Goal: Task Accomplishment & Management: Use online tool/utility

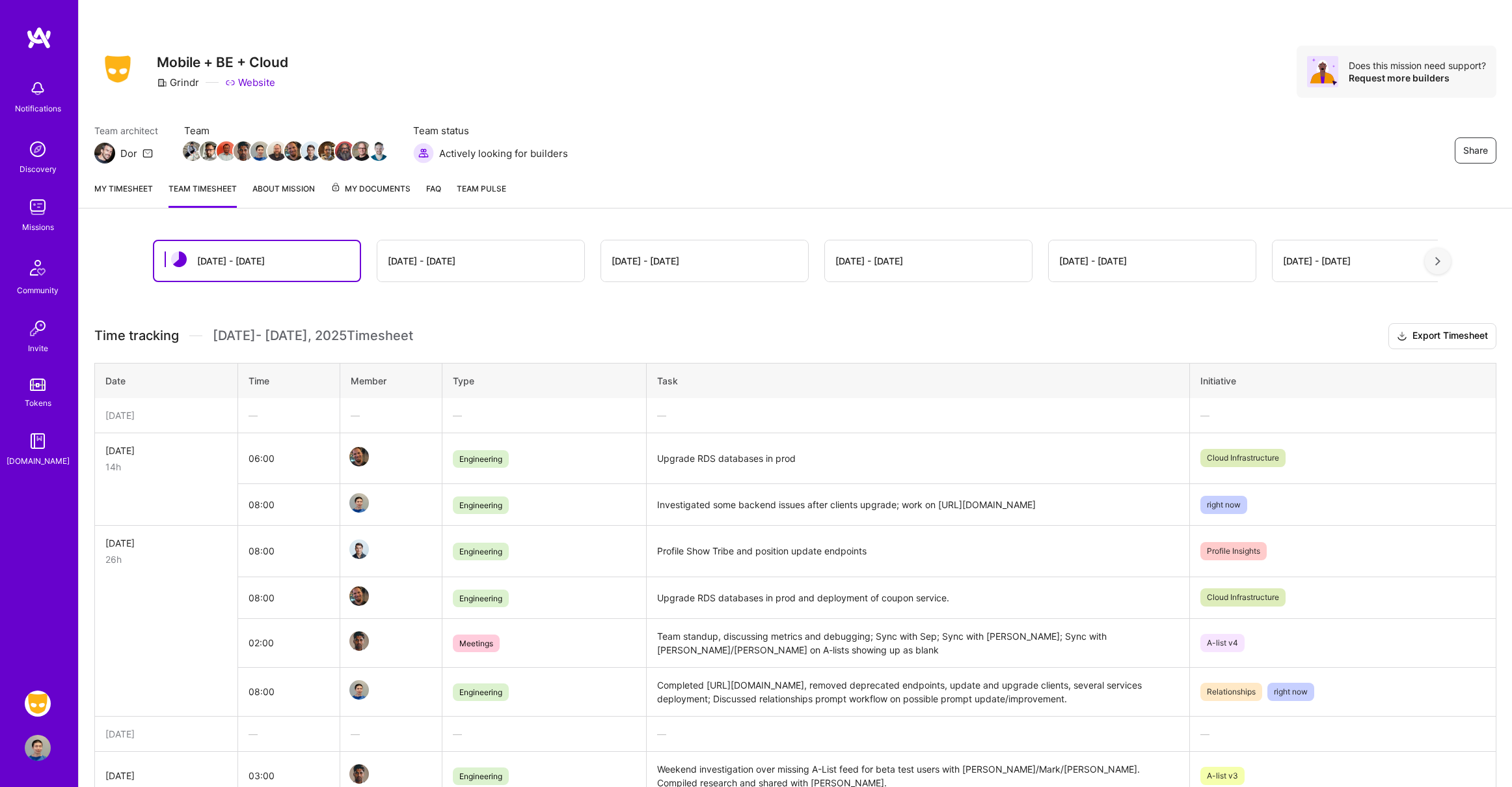
click at [168, 420] on div "[DATE]" at bounding box center [166, 415] width 121 height 14
click at [109, 181] on link "My timesheet" at bounding box center [123, 194] width 58 height 26
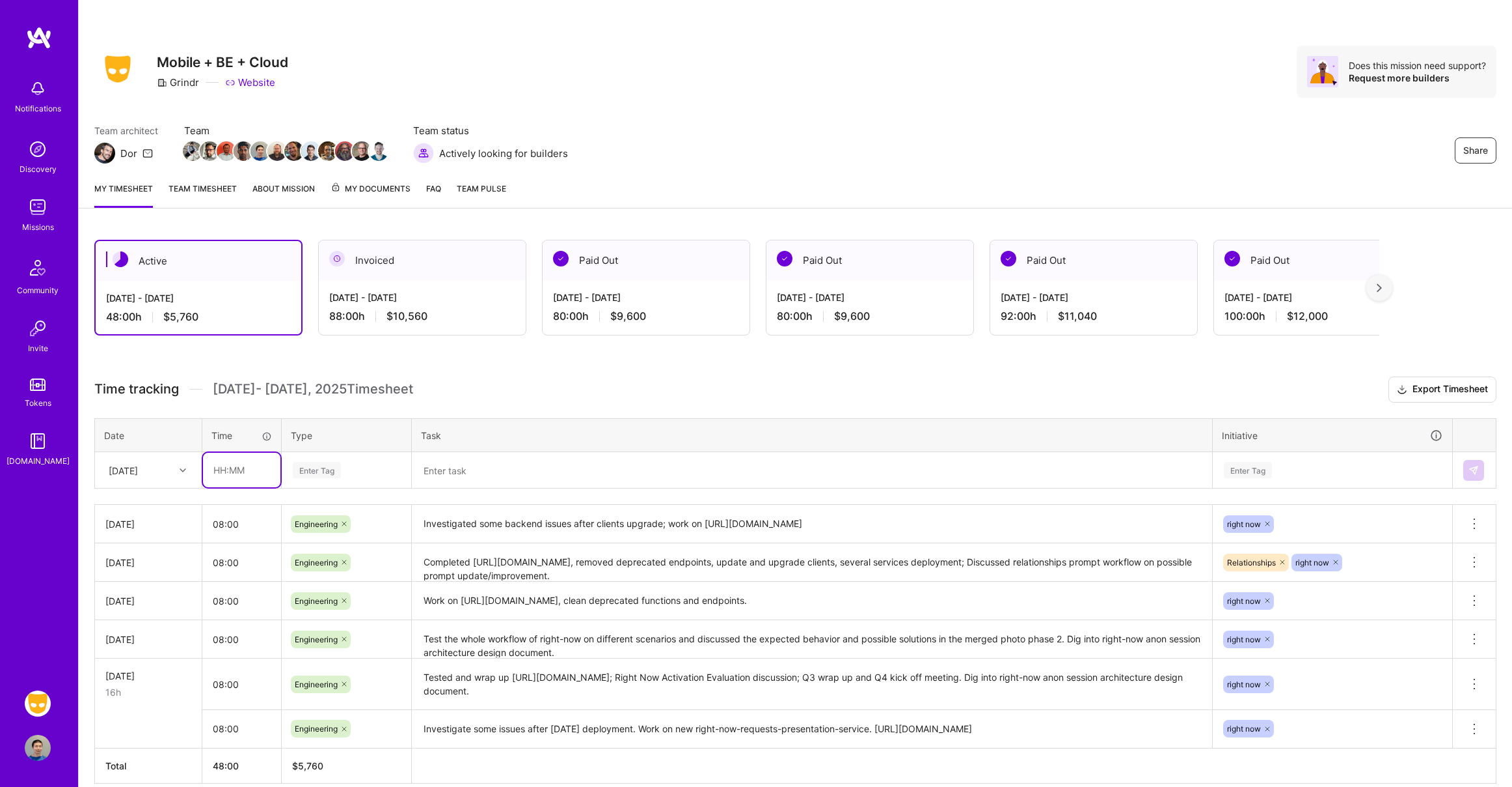
click at [242, 474] on input "text" at bounding box center [241, 469] width 78 height 35
type input "08:00"
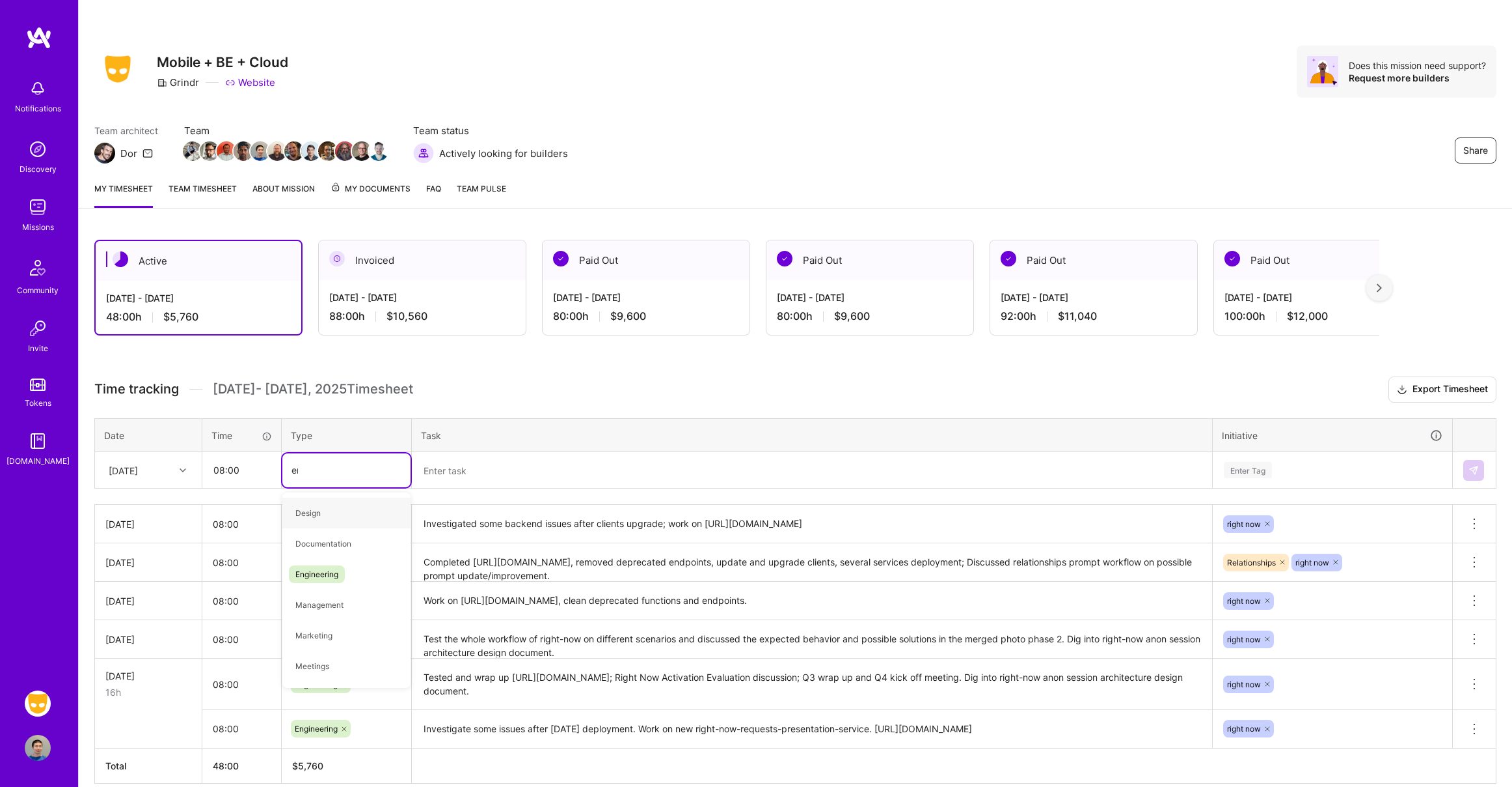
type input "engi"
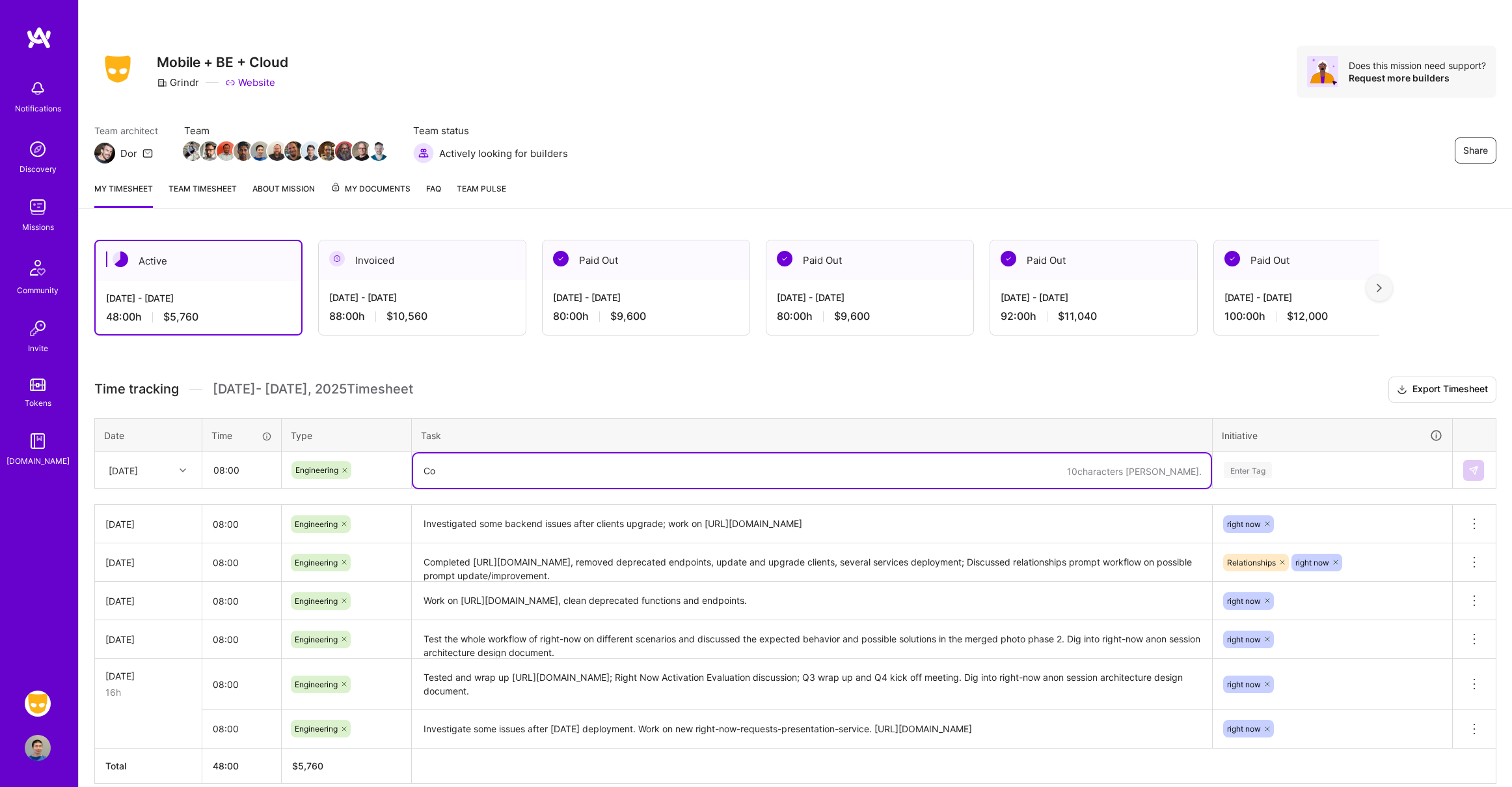
type textarea "C"
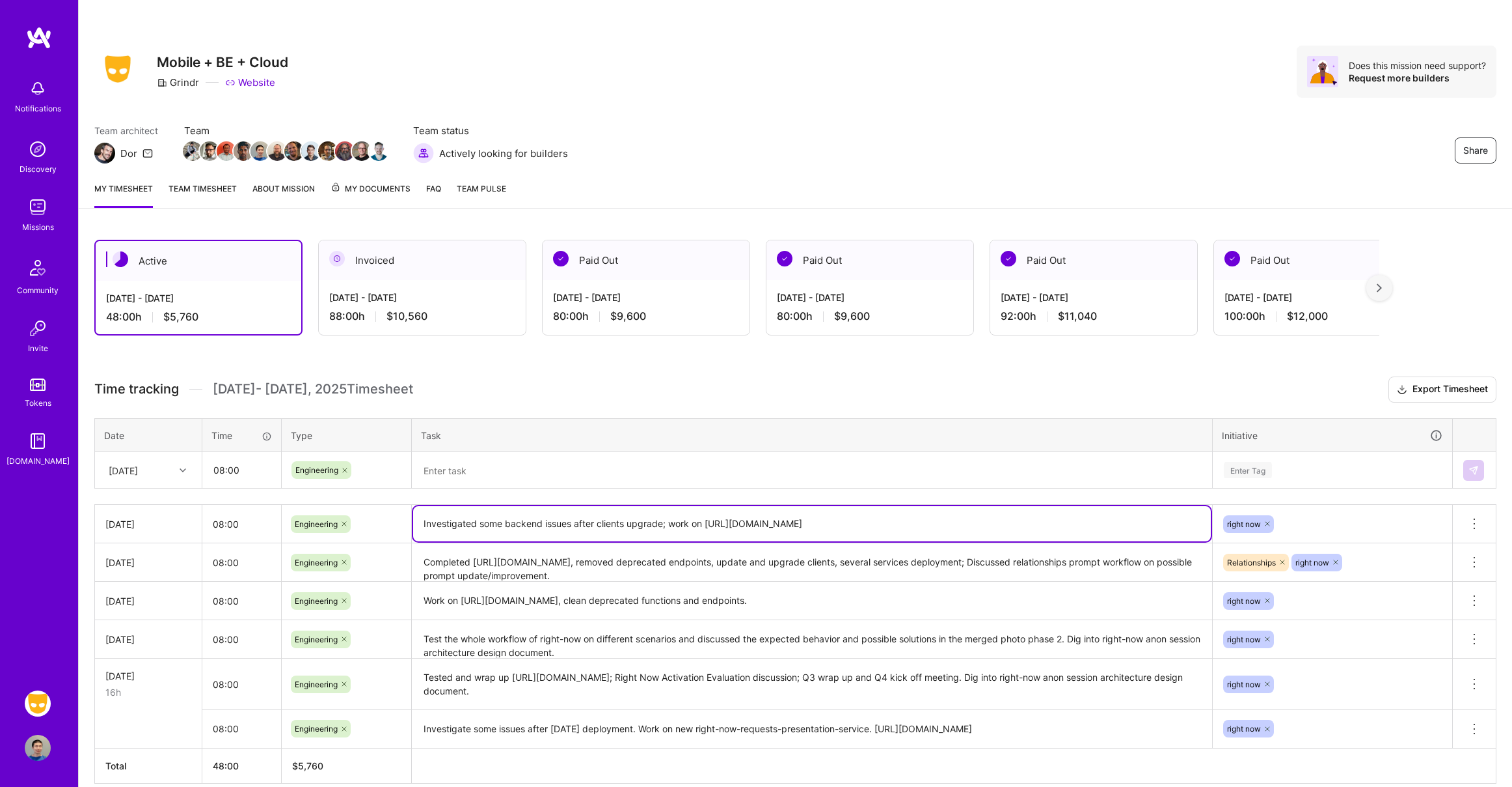
drag, startPoint x: 707, startPoint y: 523, endPoint x: 890, endPoint y: 530, distance: 183.1
click at [890, 530] on textarea "Investigated some backend issues after clients upgrade; work on [URL][DOMAIN_NA…" at bounding box center [811, 524] width 797 height 36
click at [769, 476] on textarea at bounding box center [811, 470] width 797 height 35
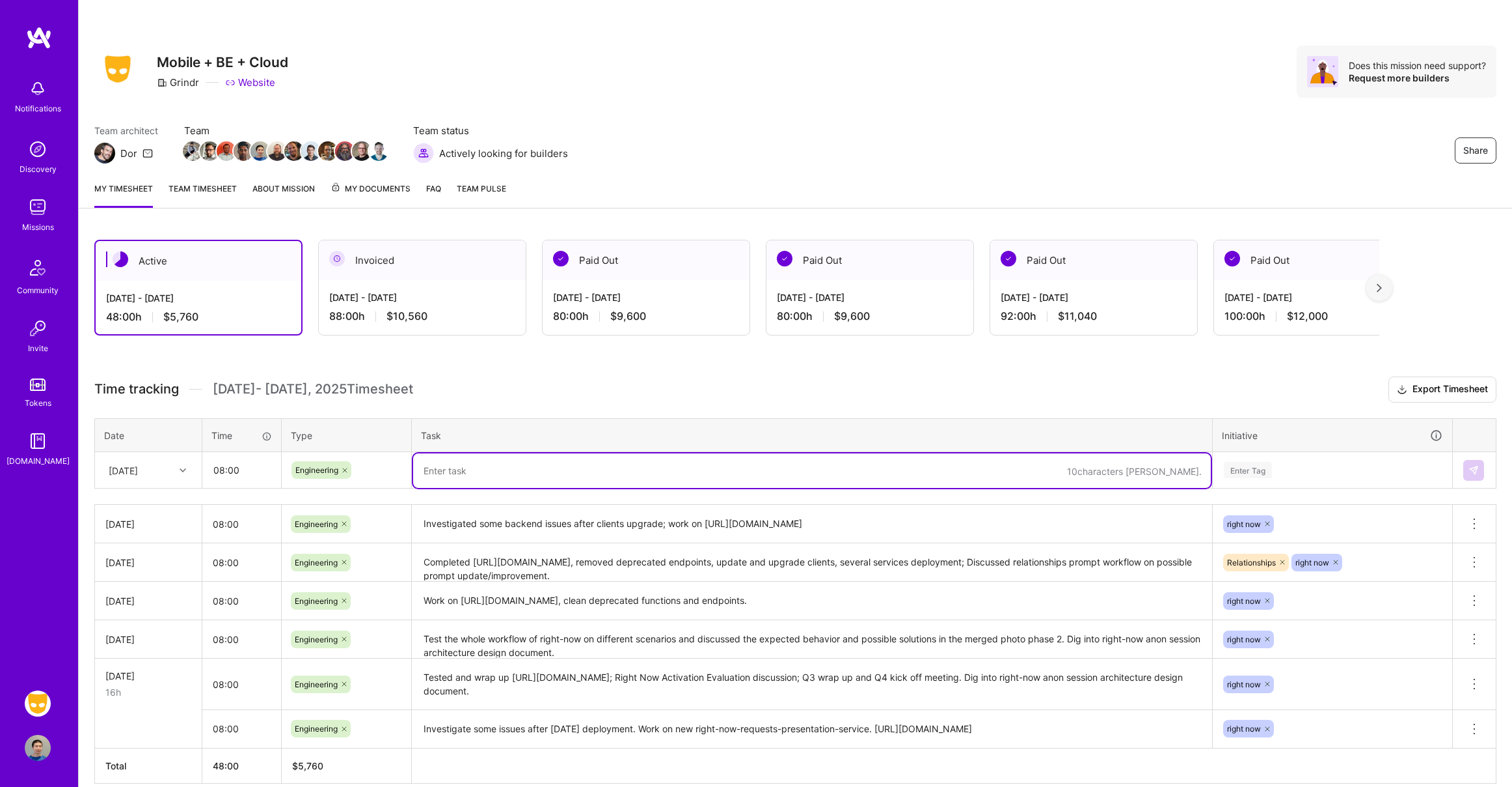
paste textarea "[URL][DOMAIN_NAME]"
type textarea "[URL][DOMAIN_NAME] work on new backend service for Right Now anonymous."
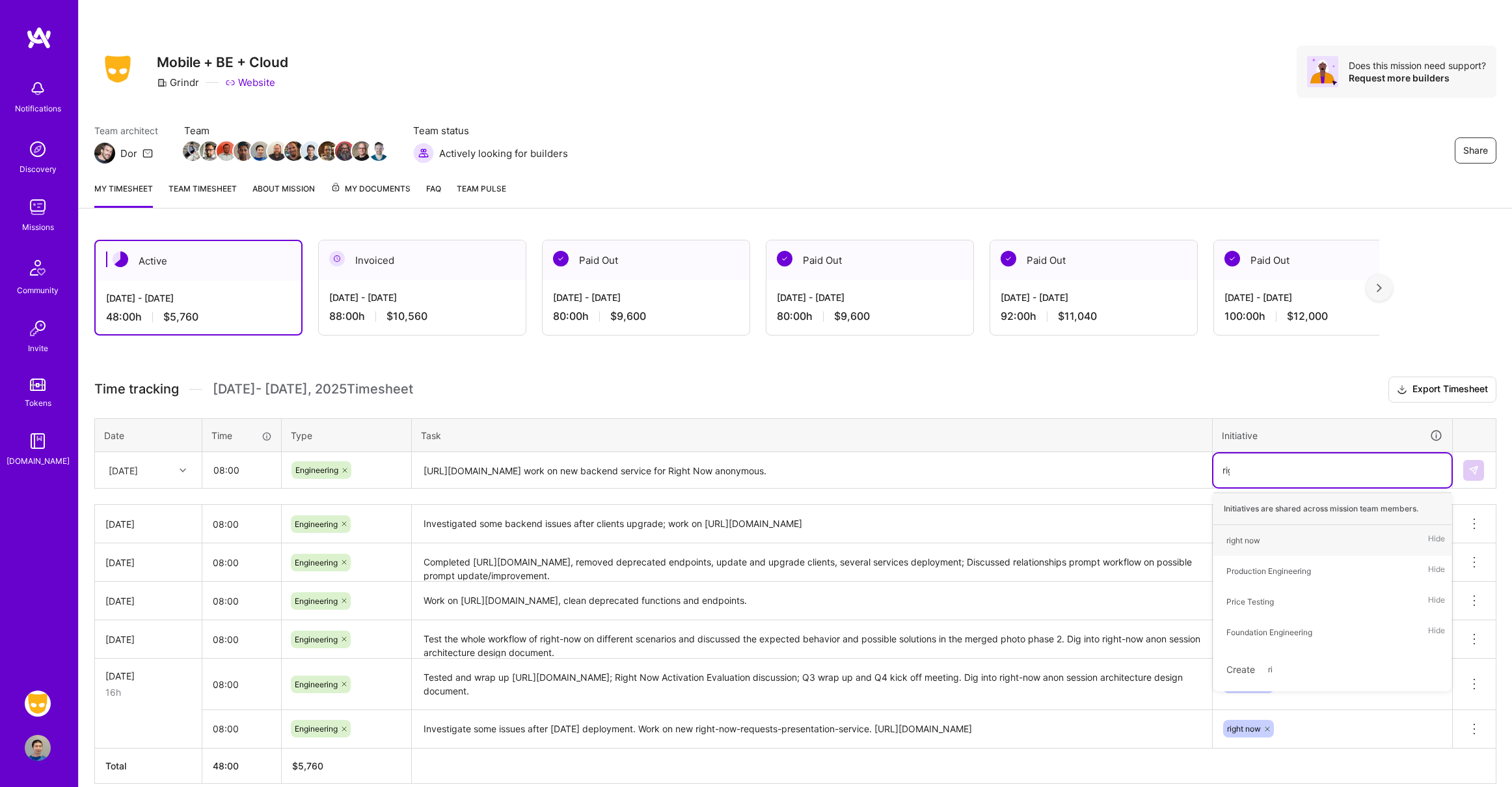
type input "right"
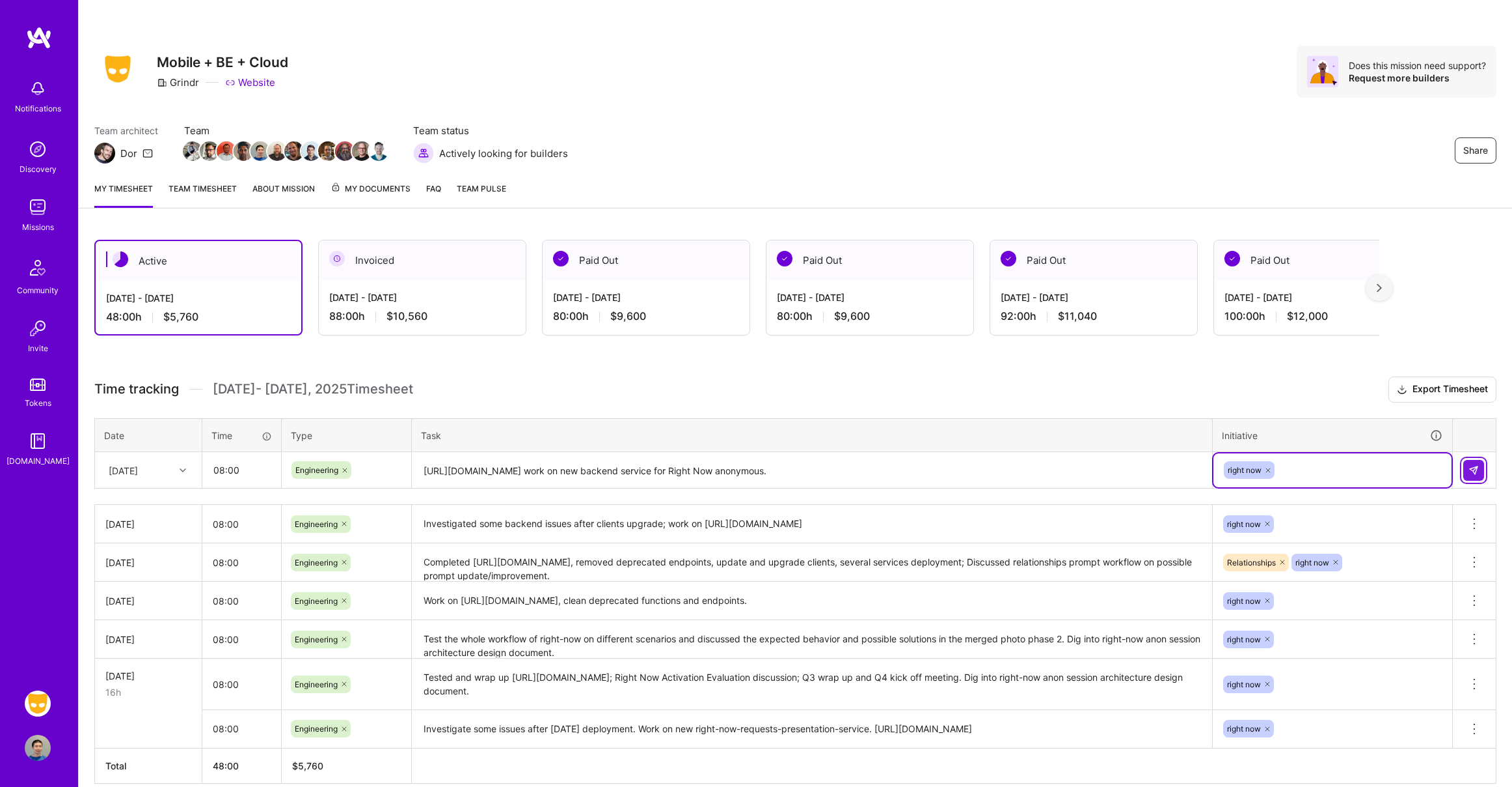
click at [1472, 468] on img at bounding box center [1474, 469] width 11 height 11
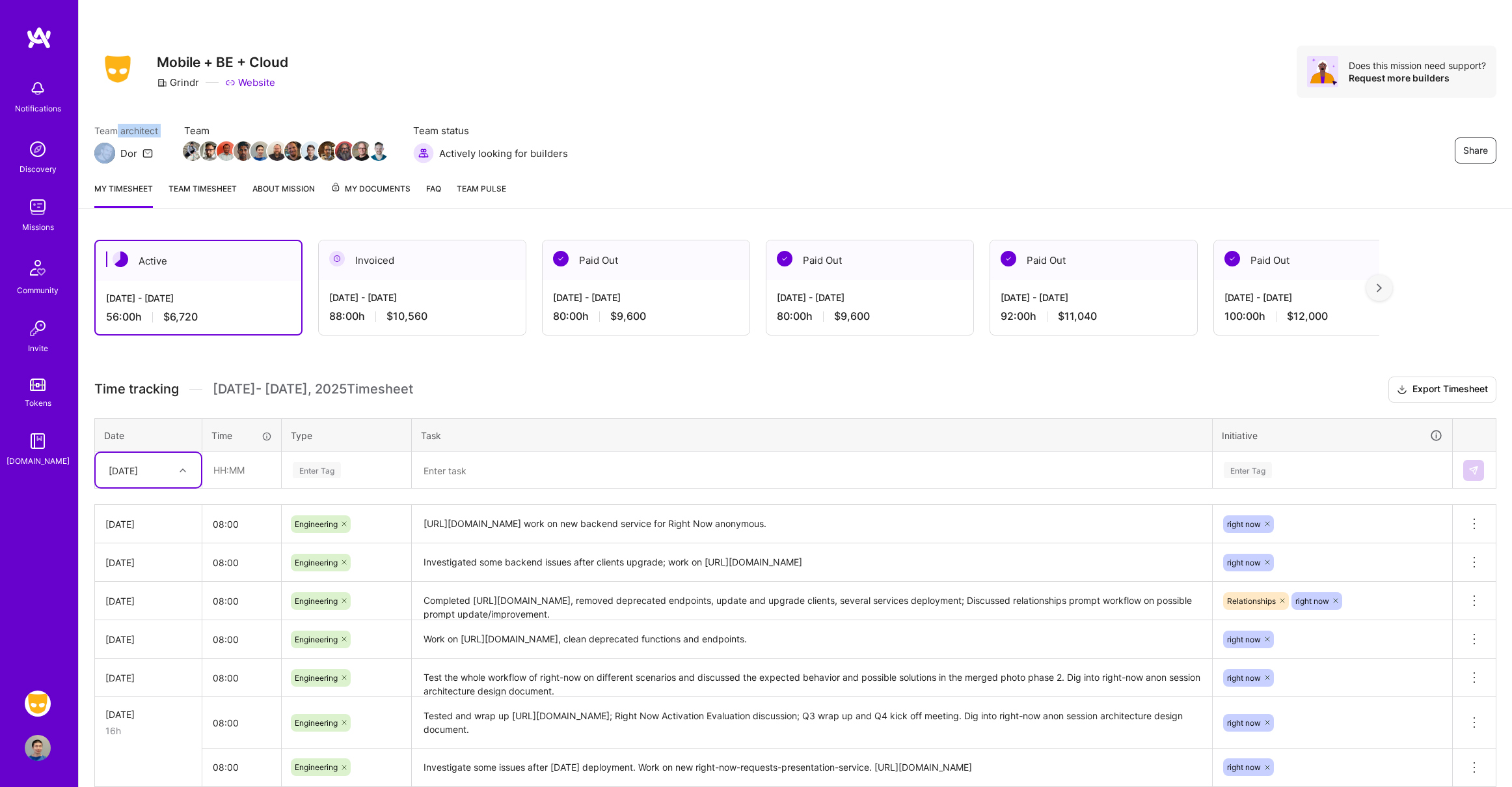
click at [114, 137] on div "Team architect [PERSON_NAME]" at bounding box center [126, 143] width 64 height 39
